Goal: Task Accomplishment & Management: Manage account settings

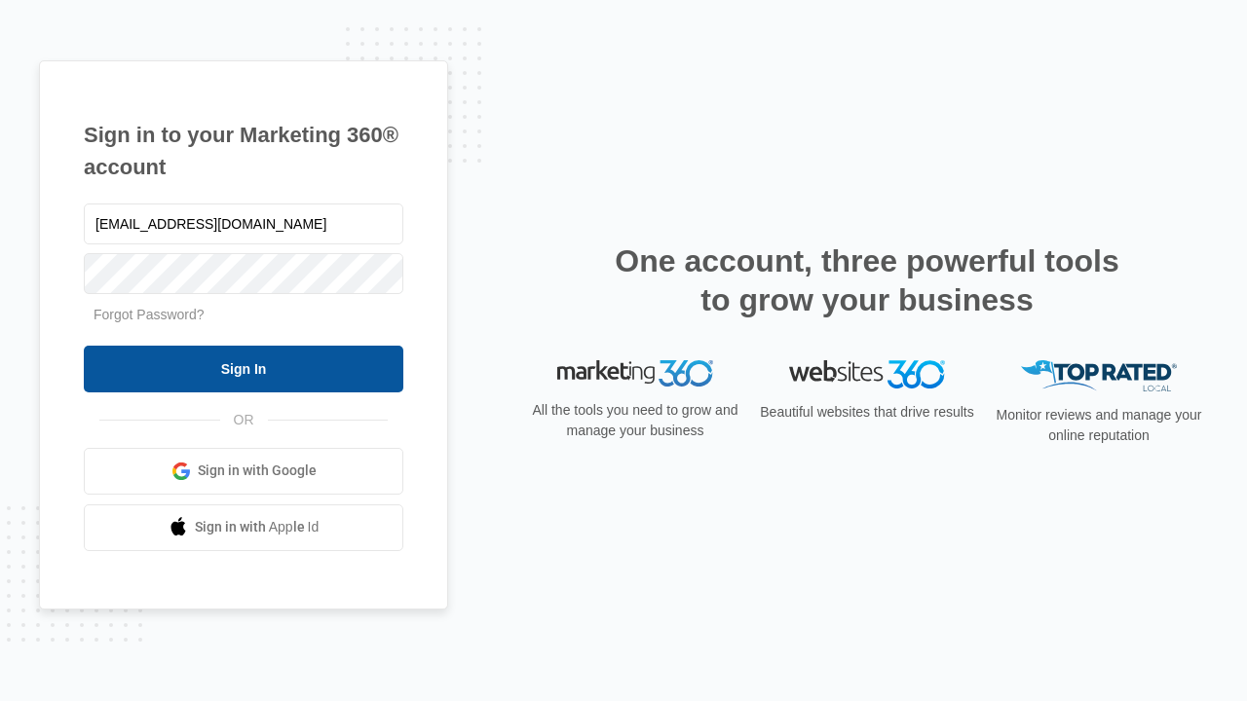
click at [244, 368] on input "Sign In" at bounding box center [244, 369] width 320 height 47
